Goal: Answer question/provide support: Share knowledge or assist other users

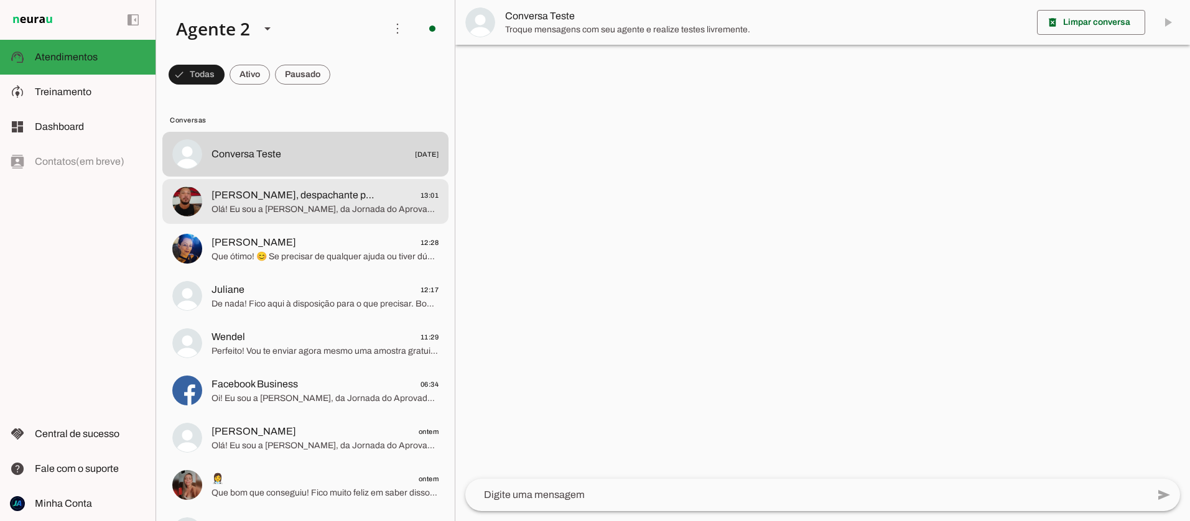
click at [281, 201] on span "[PERSON_NAME], despachante pra CR de CAC,posse de arma de fogo, apostilamento e…" at bounding box center [293, 195] width 164 height 15
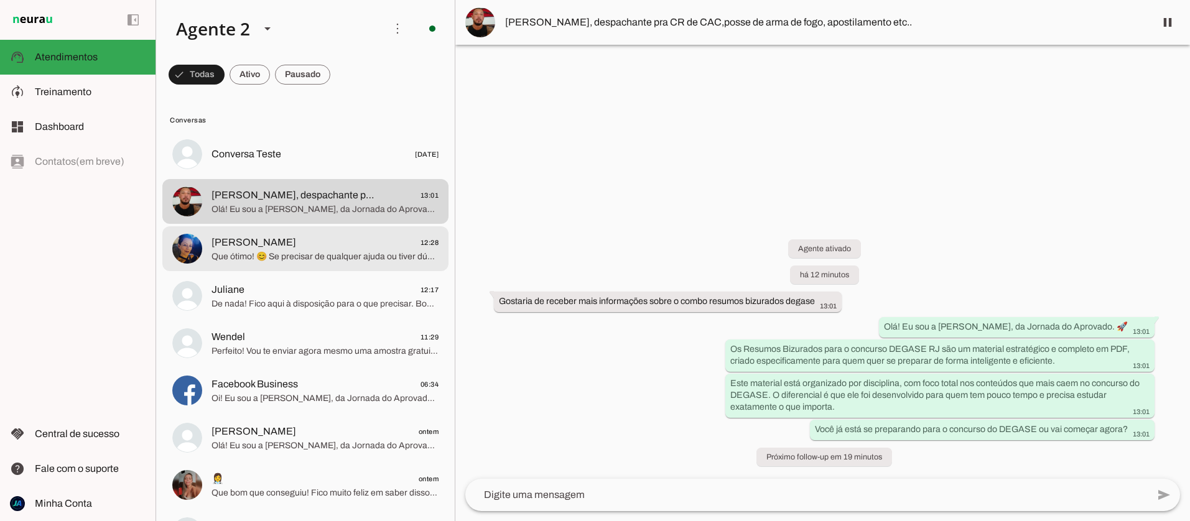
click at [235, 251] on span "Que ótimo! 😊 Se precisar de qualquer ajuda ou tiver dúvidas, é só me chamar aqu…" at bounding box center [324, 257] width 227 height 12
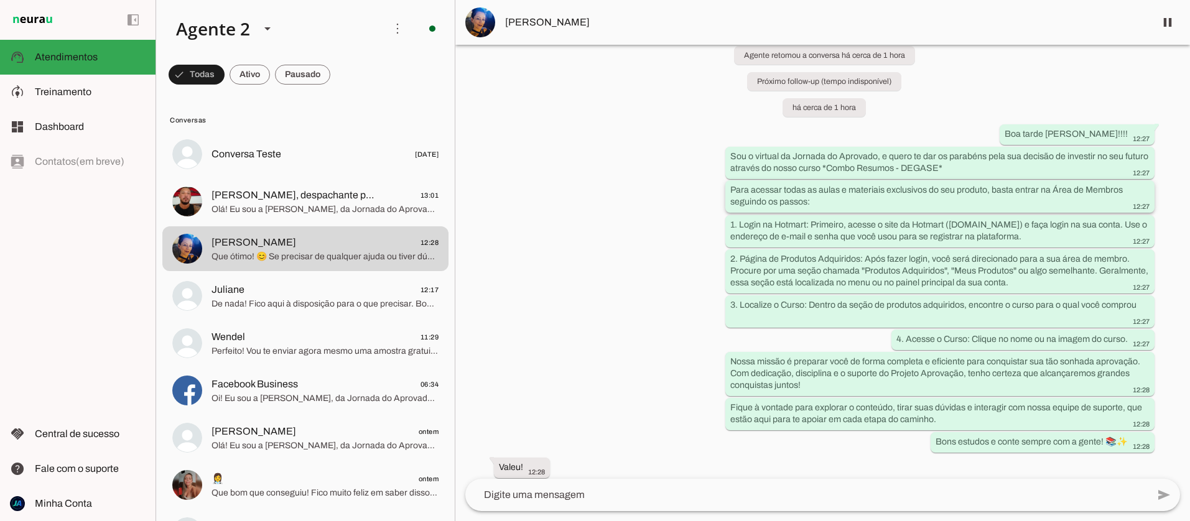
scroll to position [241, 0]
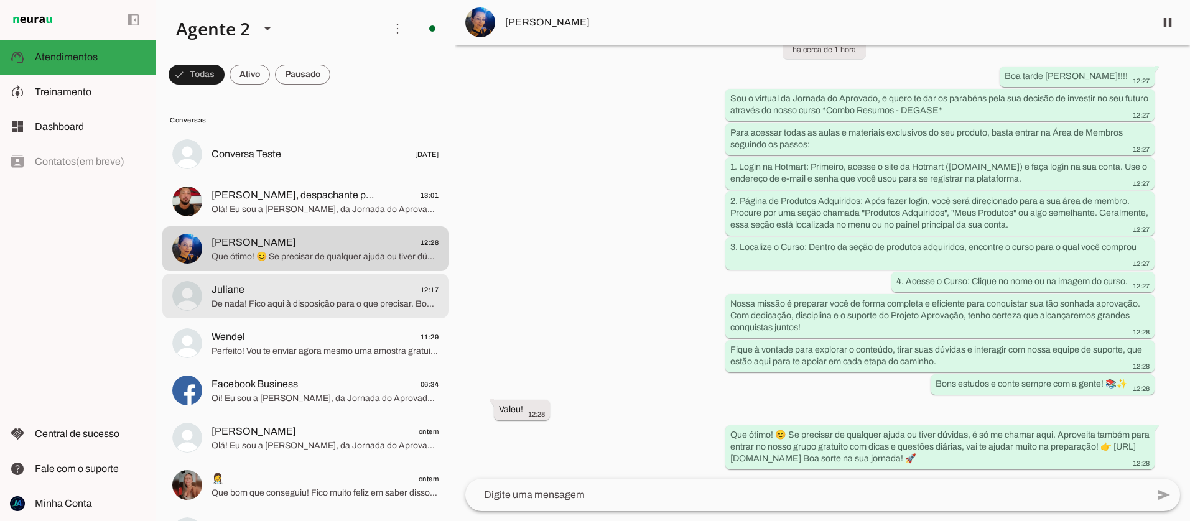
click at [294, 288] on span "Juliane 12:17" at bounding box center [324, 290] width 227 height 16
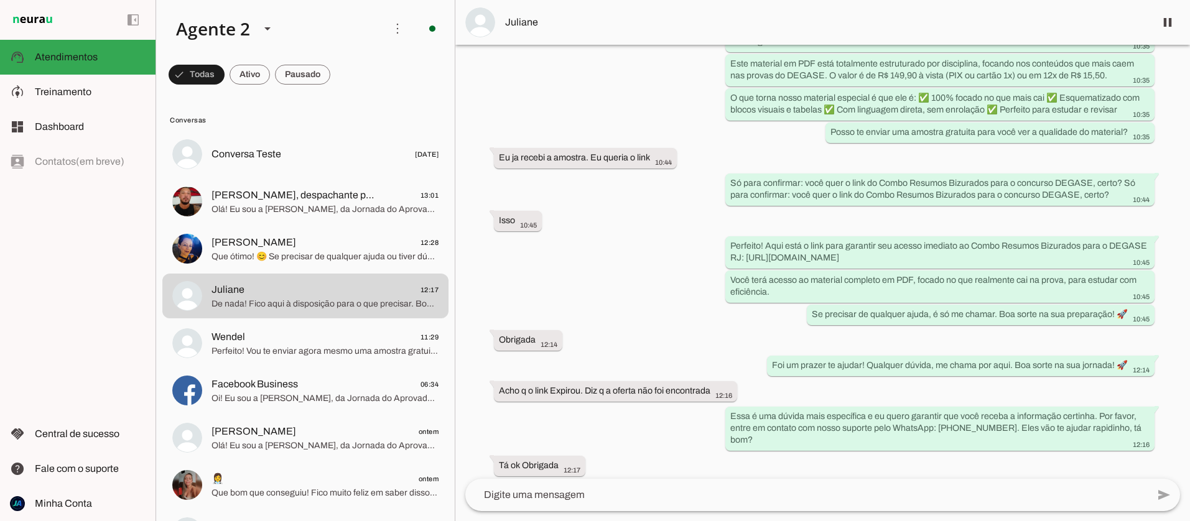
scroll to position [997, 0]
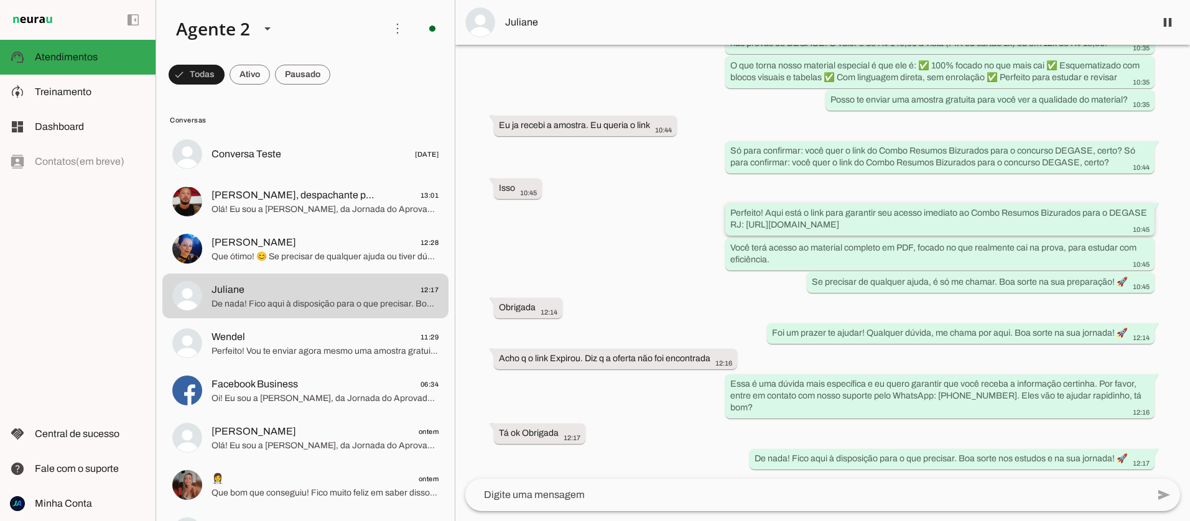
drag, startPoint x: 1060, startPoint y: 225, endPoint x: 746, endPoint y: 227, distance: 314.0
click at [746, 226] on div "Perfeito! Aqui está o link para garantir seu acesso imediato ao Combo Resumos B…" at bounding box center [939, 220] width 419 height 27
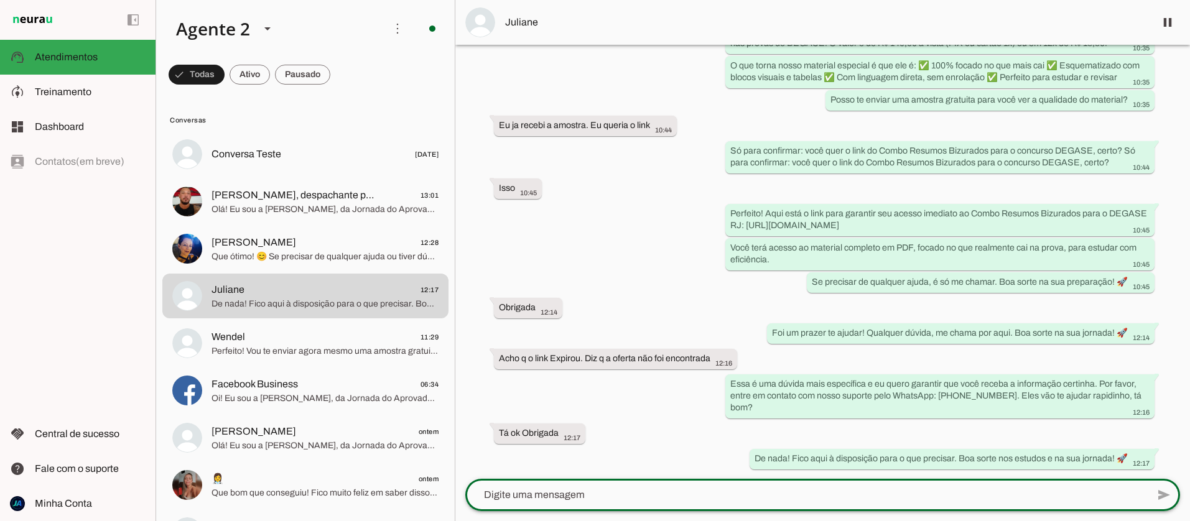
click at [553, 494] on textarea at bounding box center [806, 495] width 682 height 15
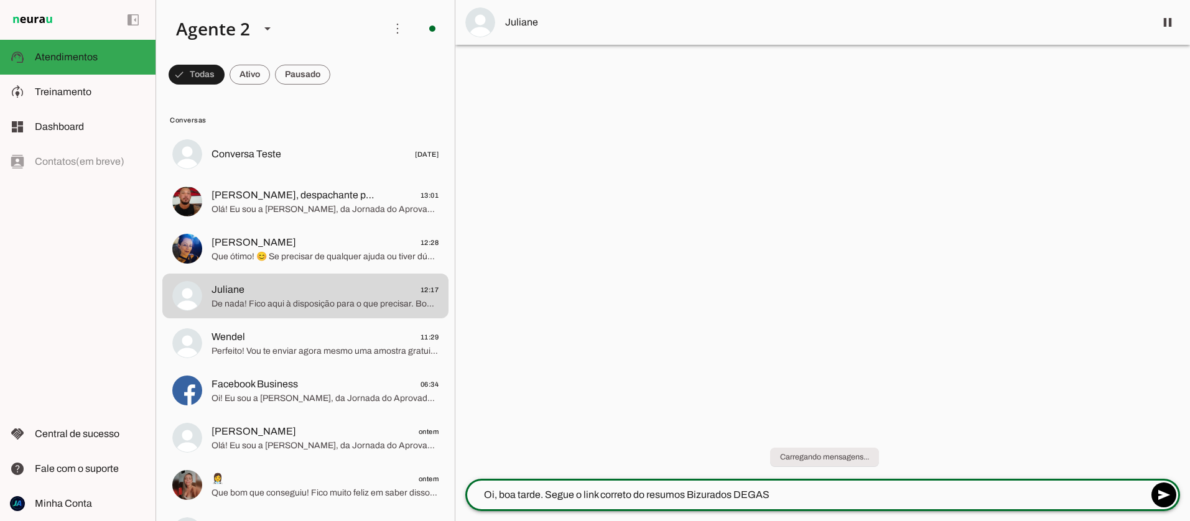
type textarea "Oi, boa tarde. Segue o link correto do resumos Bizurados DEGASE"
paste textarea "[URL][DOMAIN_NAME]"
type textarea "[URL][DOMAIN_NAME]"
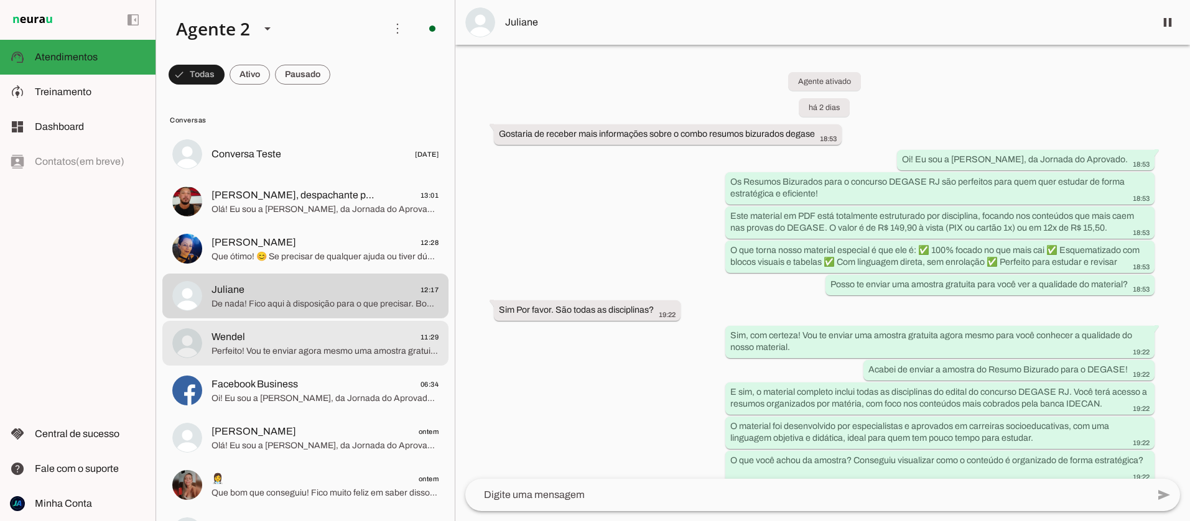
click at [301, 351] on span "Perfeito! Vou te enviar agora mesmo uma amostra gratuita do Resumo Bizurado par…" at bounding box center [324, 351] width 227 height 12
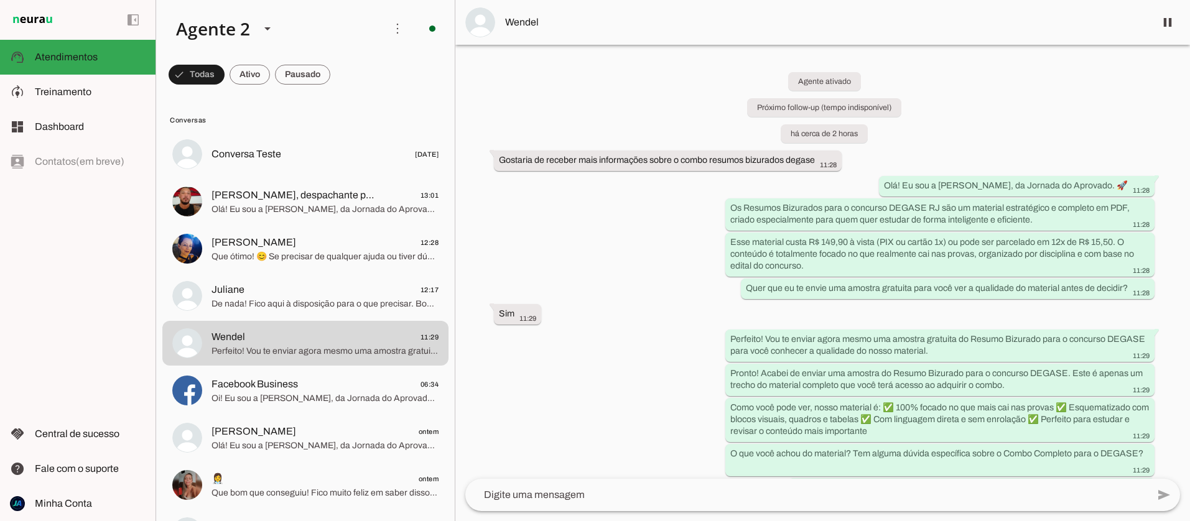
scroll to position [55, 0]
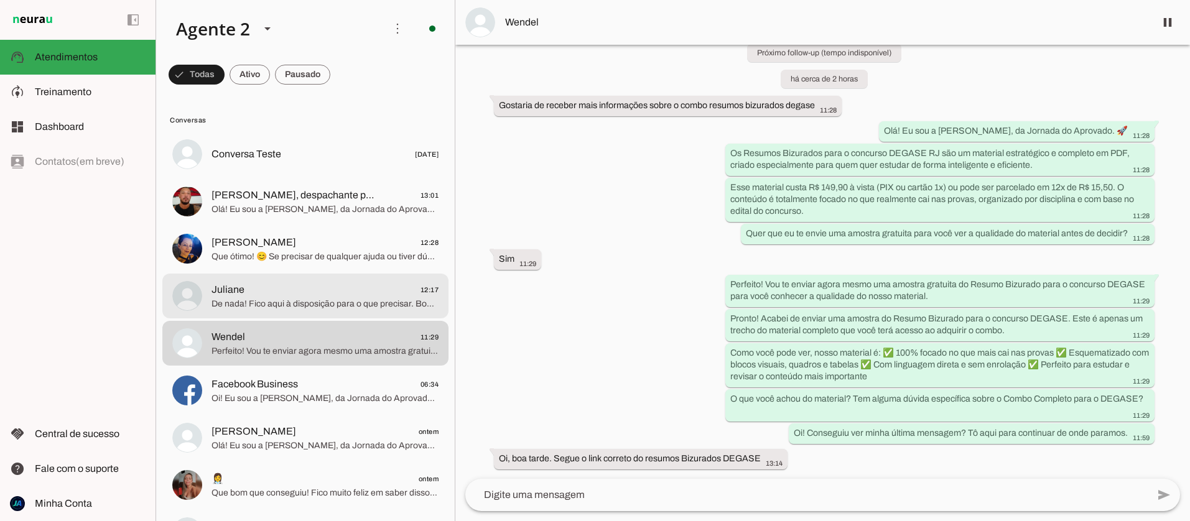
click at [280, 303] on span "De nada! Fico aqui à disposição para o que precisar. Boa sorte nos estudos e na…" at bounding box center [324, 304] width 227 height 12
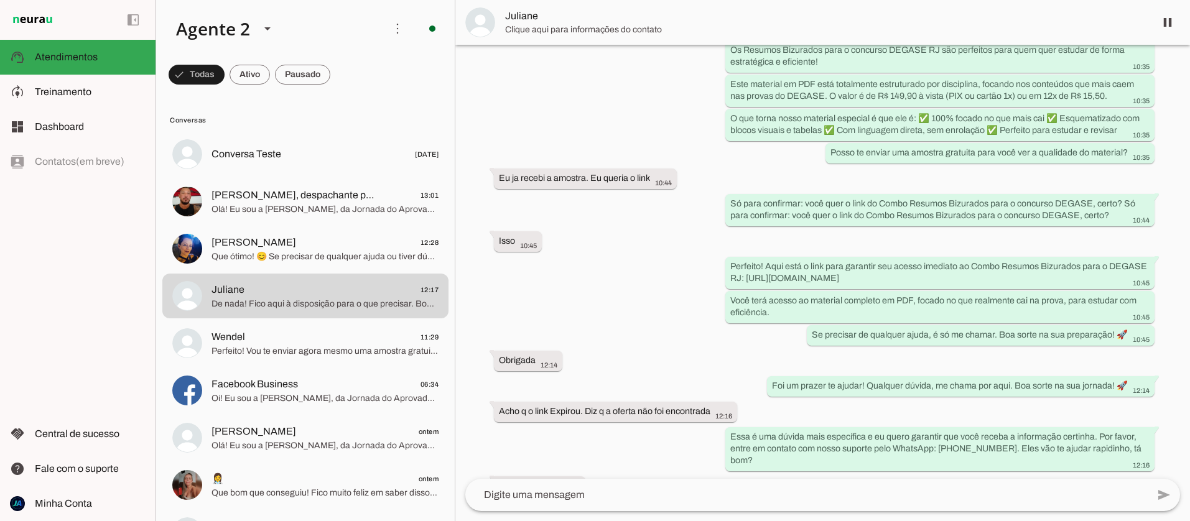
scroll to position [1076, 0]
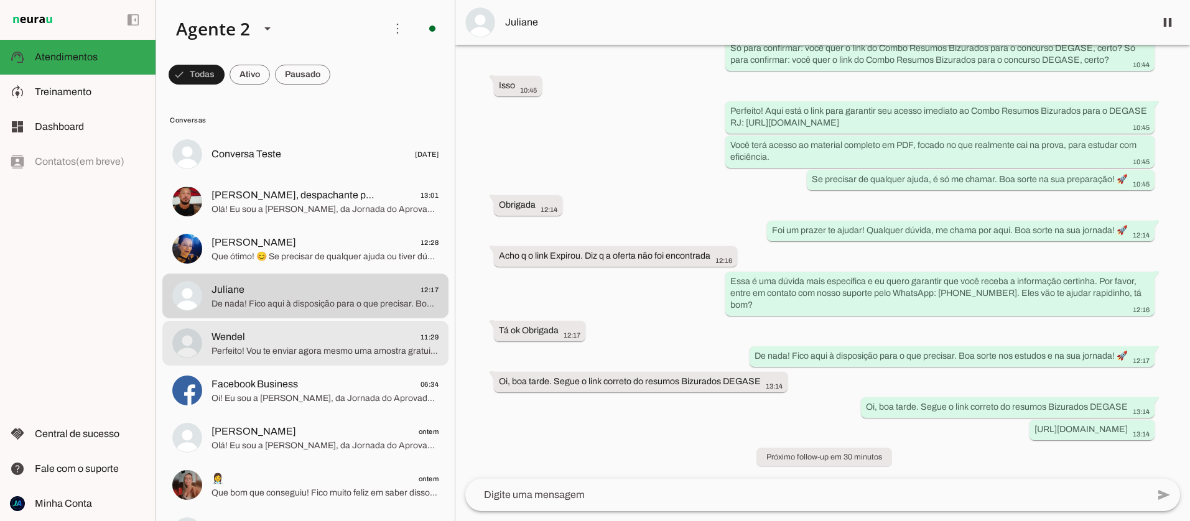
click at [318, 177] on md-item "Wendel 11:29 Perfeito! Vou te enviar agora mesmo uma amostra gratuita do Resumo…" at bounding box center [305, 154] width 286 height 45
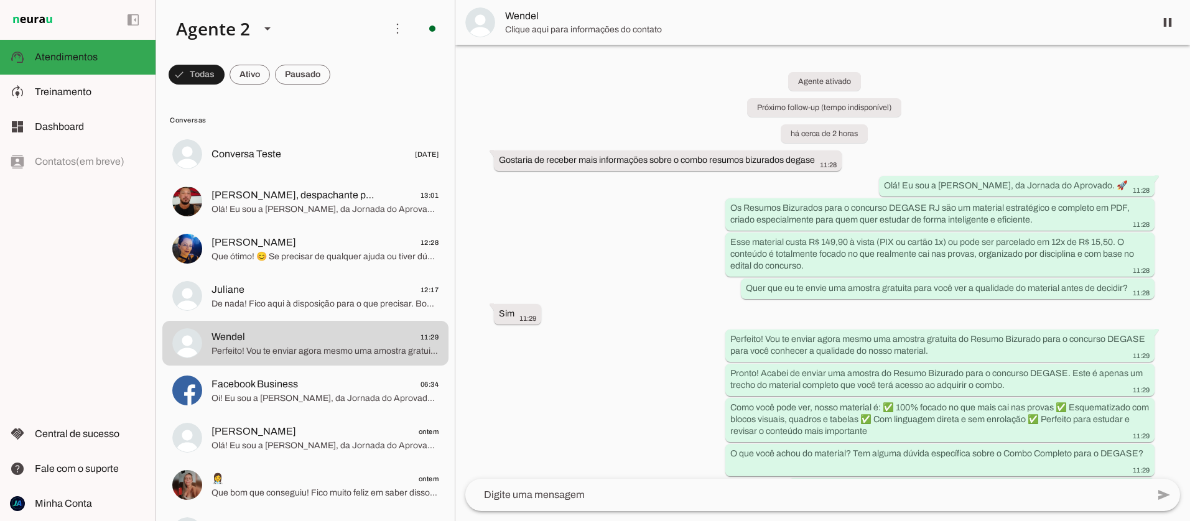
scroll to position [55, 0]
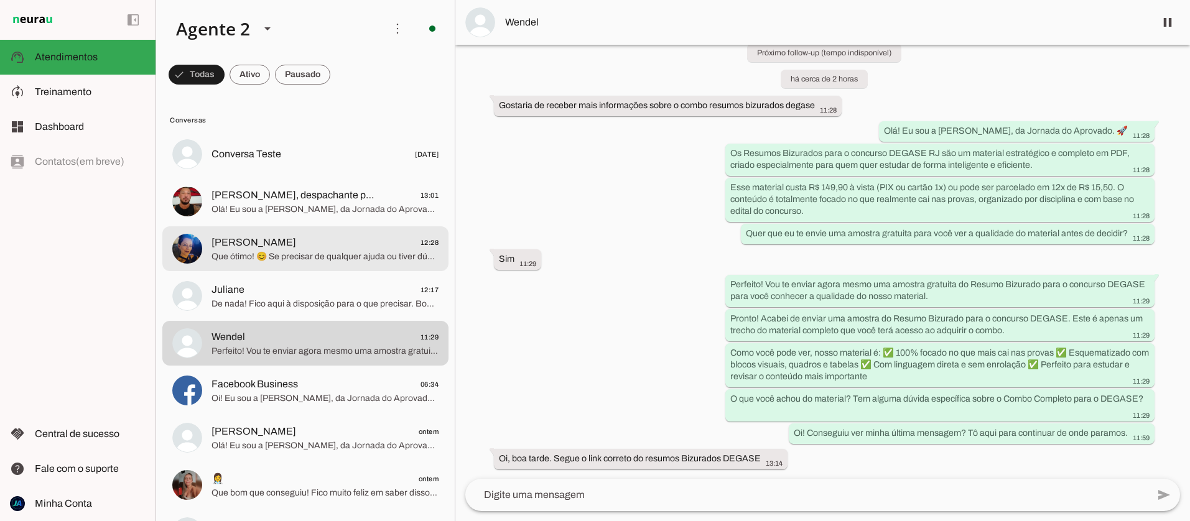
click at [290, 251] on span "Que ótimo! 😊 Se precisar de qualquer ajuda ou tiver dúvidas, é só me chamar aqu…" at bounding box center [324, 257] width 227 height 12
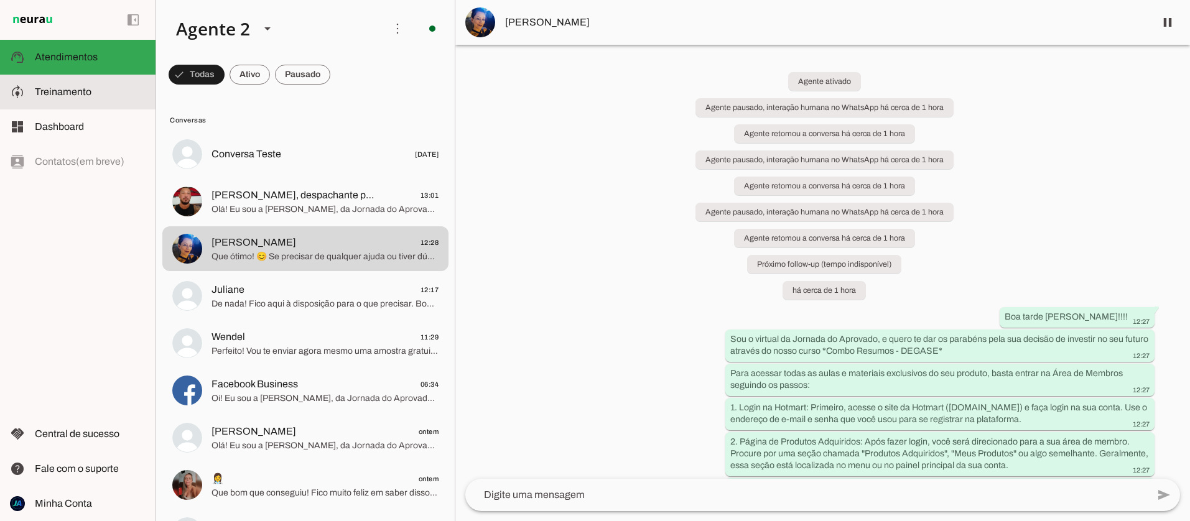
click at [49, 93] on span "Treinamento" at bounding box center [63, 91] width 57 height 11
